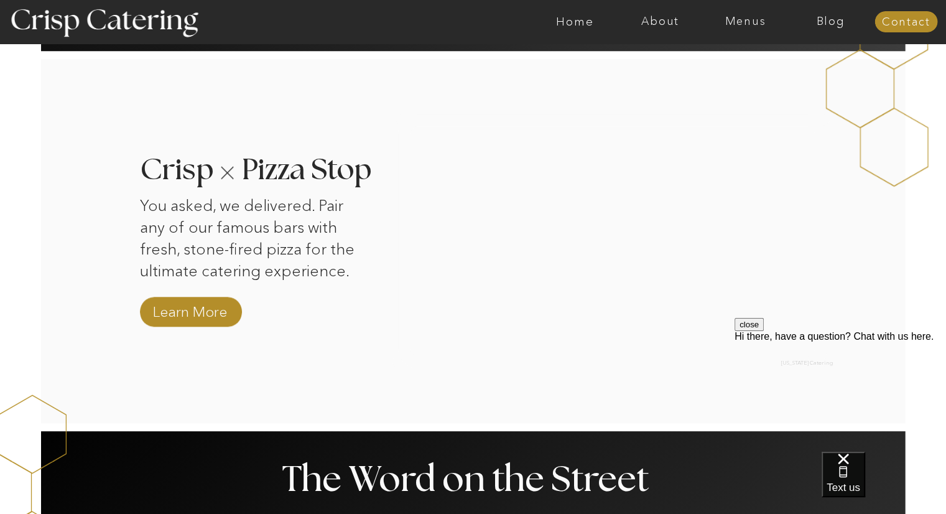
scroll to position [1150, 0]
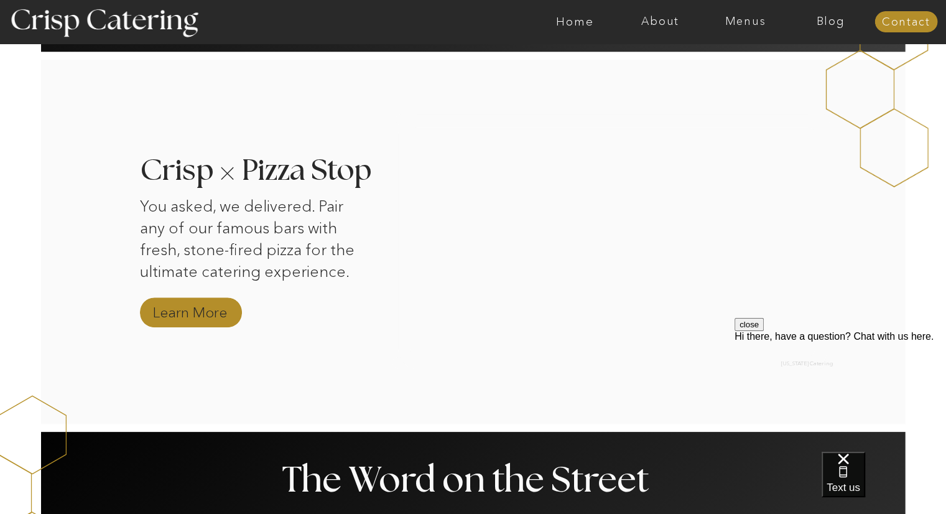
click at [213, 308] on nav "Learn More" at bounding box center [190, 313] width 83 height 22
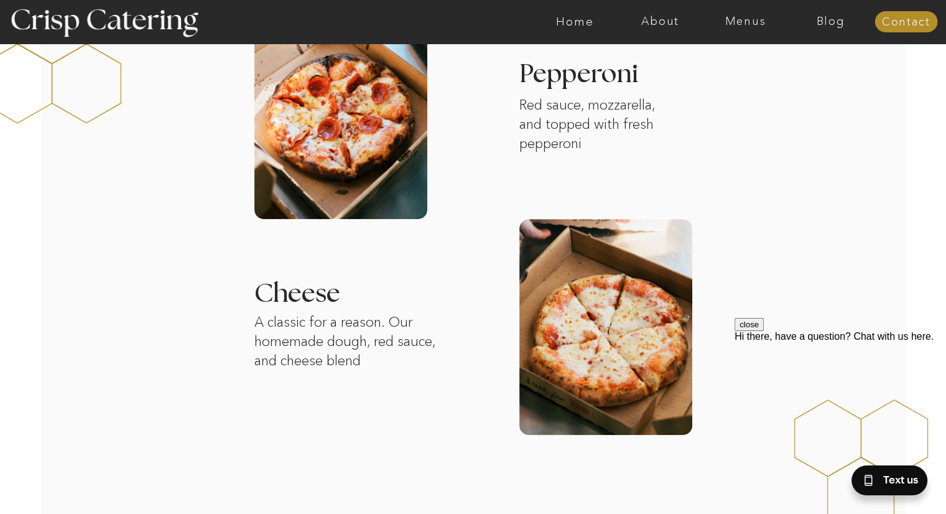
click at [537, 78] on h3 "Pepperoni" at bounding box center [632, 91] width 226 height 59
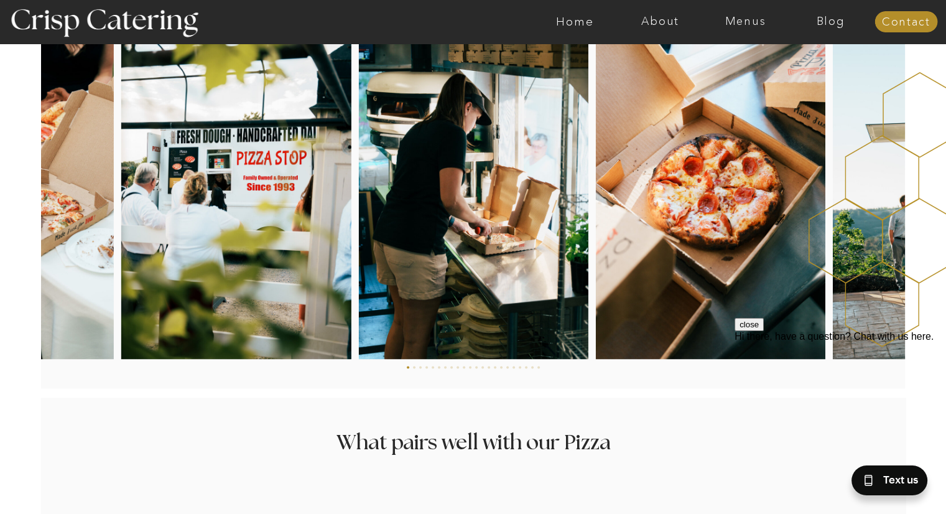
scroll to position [1917, 0]
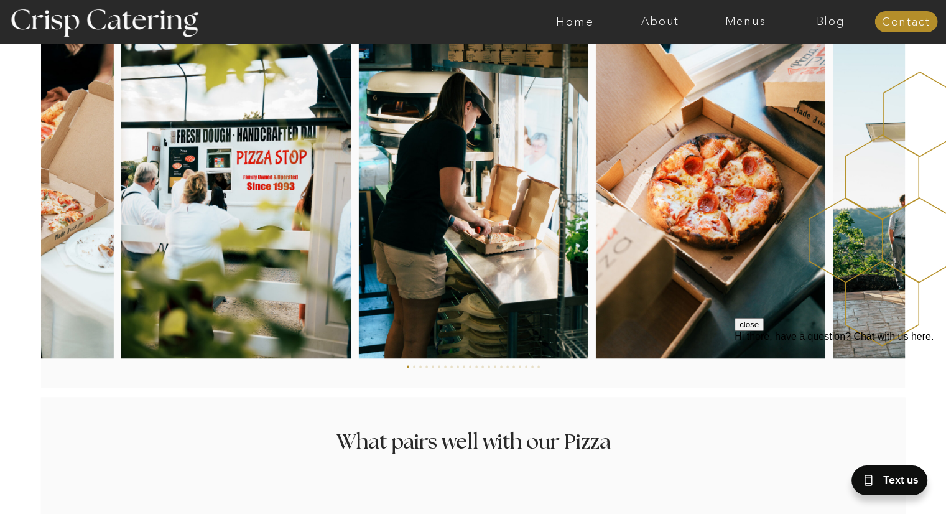
click at [680, 238] on img at bounding box center [710, 186] width 229 height 344
click at [746, 160] on img at bounding box center [710, 186] width 229 height 344
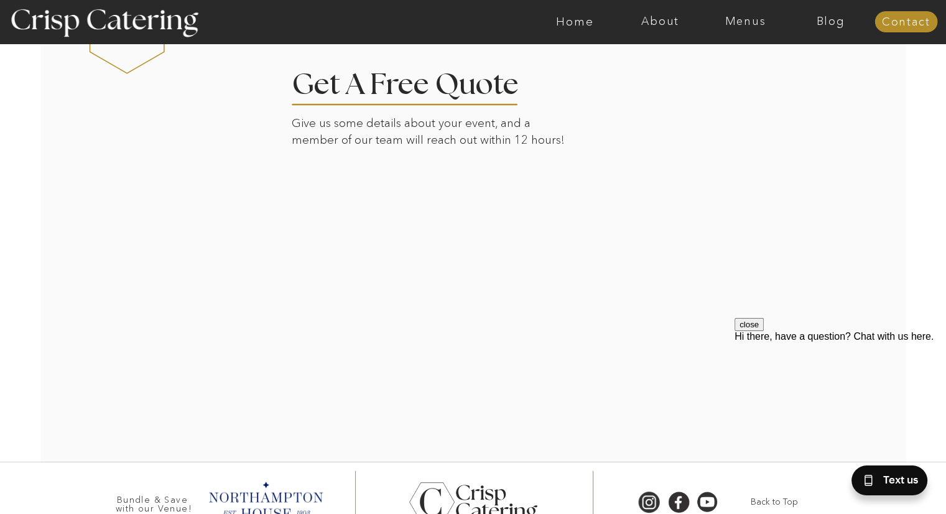
scroll to position [2773, 0]
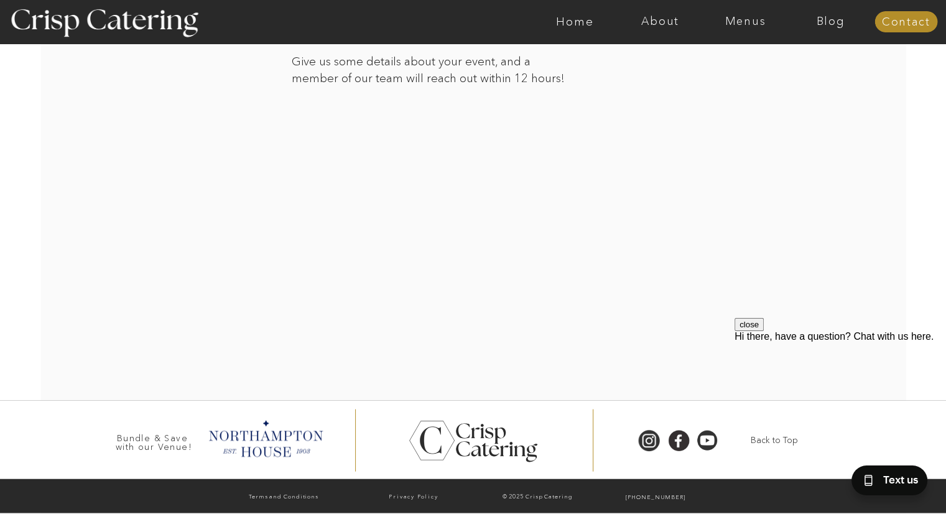
click at [764, 331] on button "close" at bounding box center [748, 324] width 29 height 13
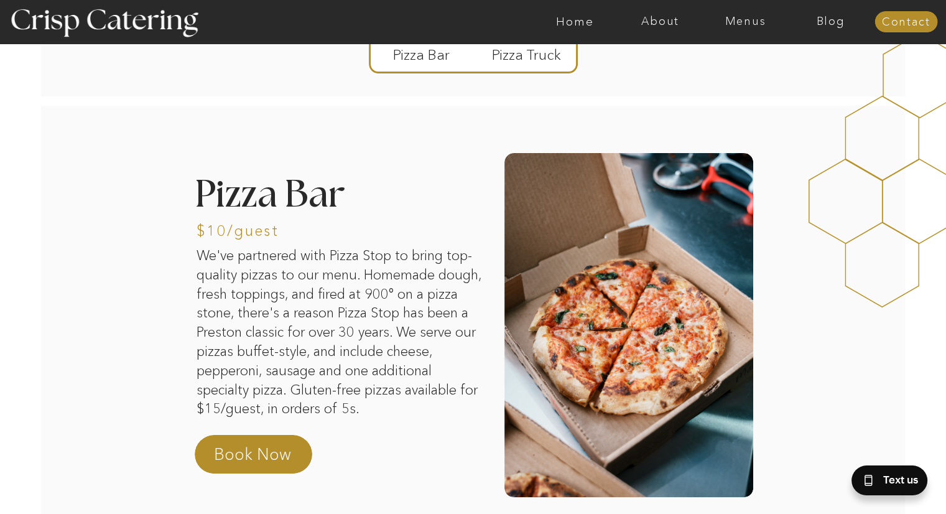
scroll to position [0, 0]
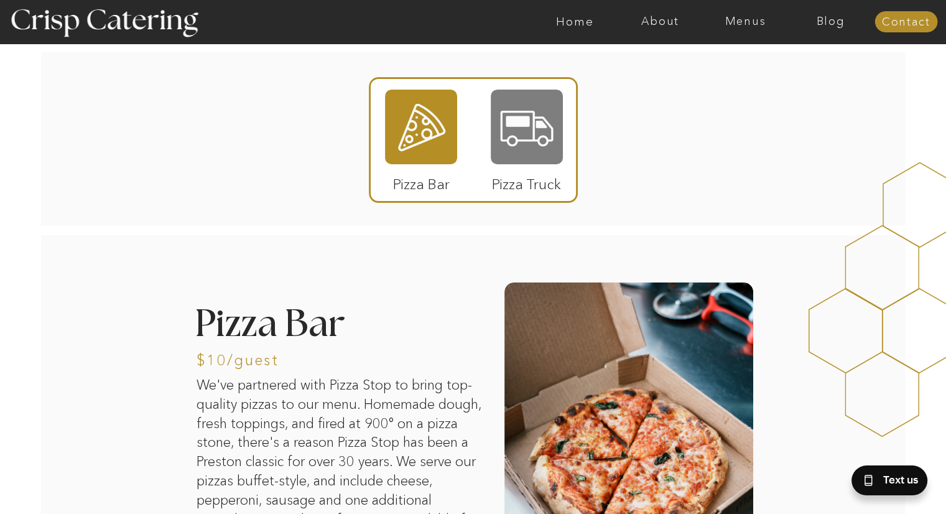
click at [535, 125] on div at bounding box center [527, 127] width 72 height 75
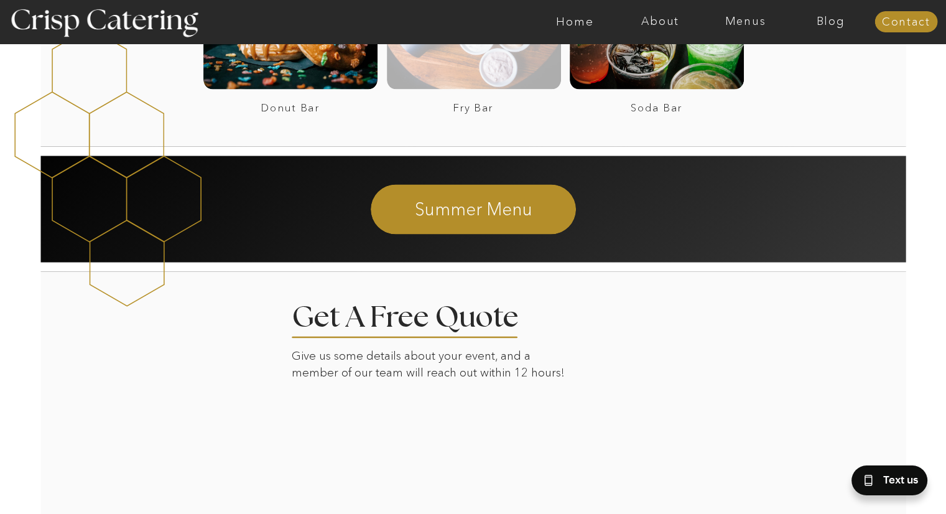
scroll to position [2461, 0]
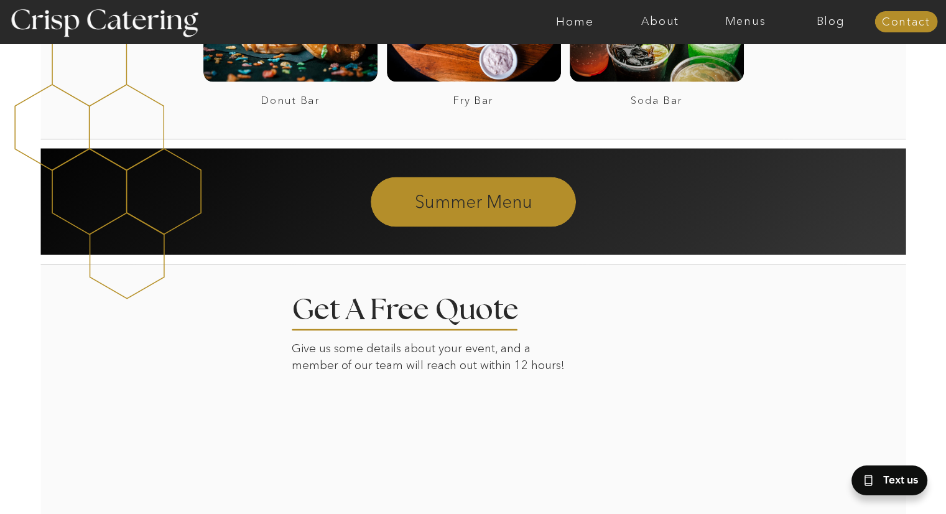
click at [507, 192] on p "Summer Menu" at bounding box center [474, 201] width 338 height 22
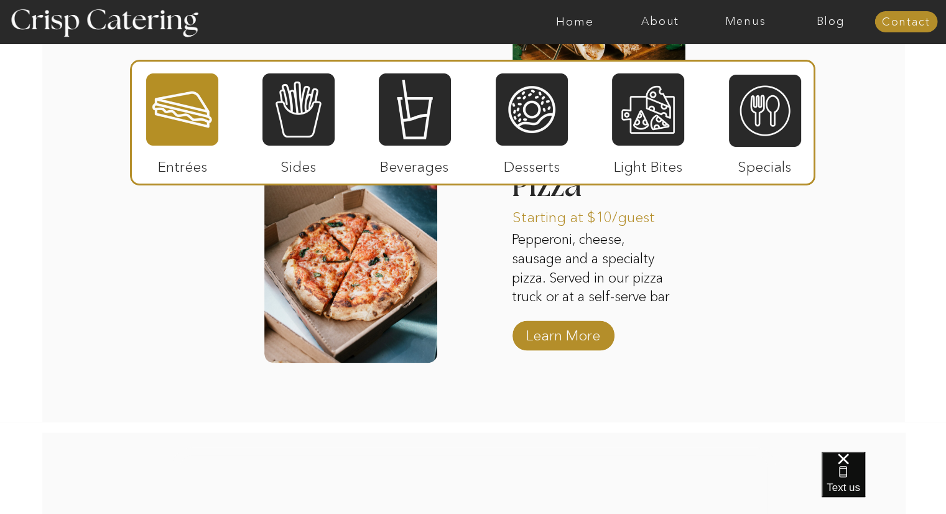
scroll to position [1684, 0]
